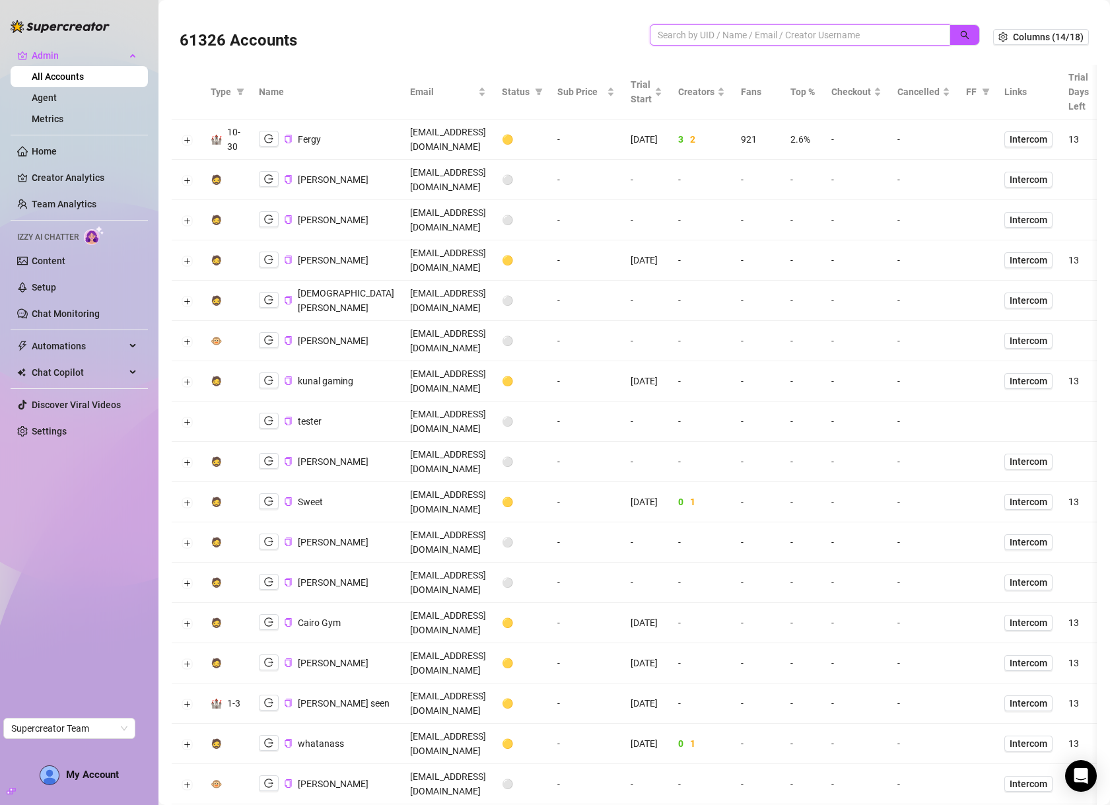
drag, startPoint x: 797, startPoint y: 39, endPoint x: 813, endPoint y: 38, distance: 15.9
click at [797, 38] on input "search" at bounding box center [795, 35] width 274 height 15
paste input "runa.thorne@gmail.com"
click at [960, 34] on icon "search" at bounding box center [964, 34] width 9 height 9
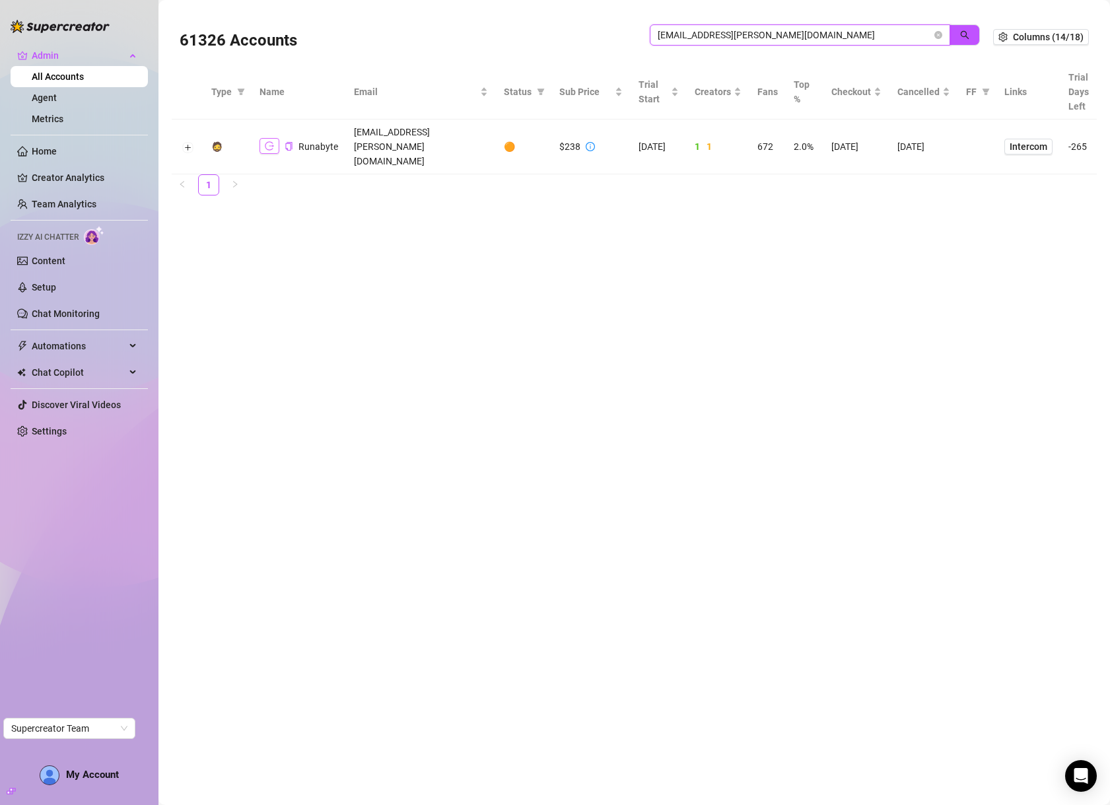
type input "runa.thorne@gmail.com"
click at [272, 141] on icon "logout" at bounding box center [269, 145] width 9 height 9
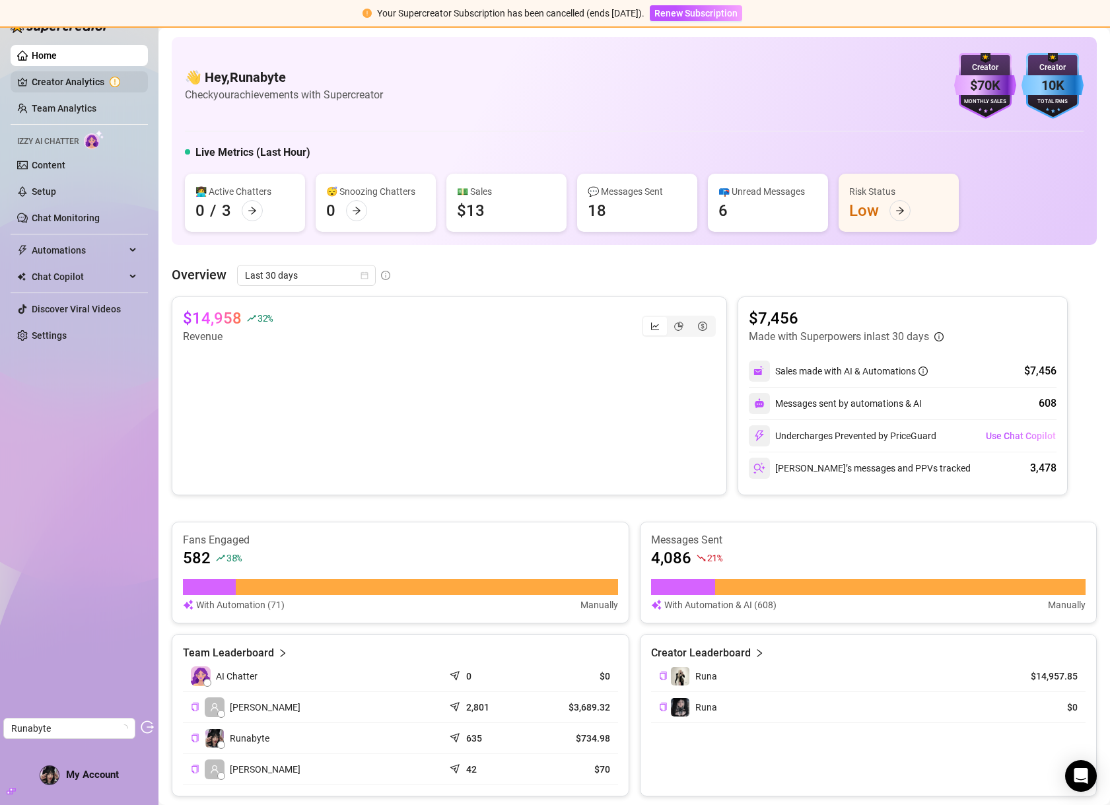
click at [67, 86] on link "Creator Analytics" at bounding box center [85, 81] width 106 height 21
